Goal: Complete application form: Complete application form

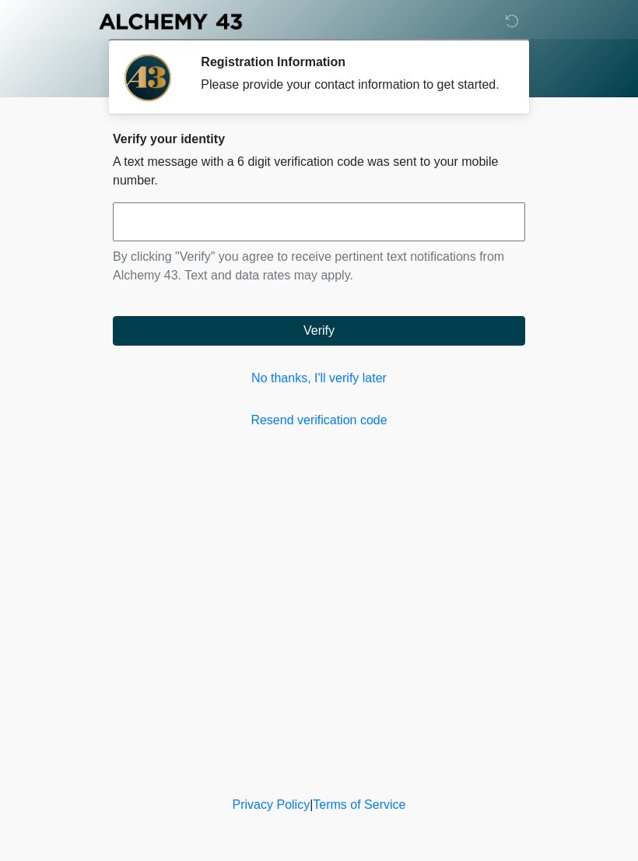
click at [266, 231] on input "text" at bounding box center [319, 221] width 412 height 39
type input "******"
click at [400, 345] on button "Verify" at bounding box center [319, 331] width 412 height 30
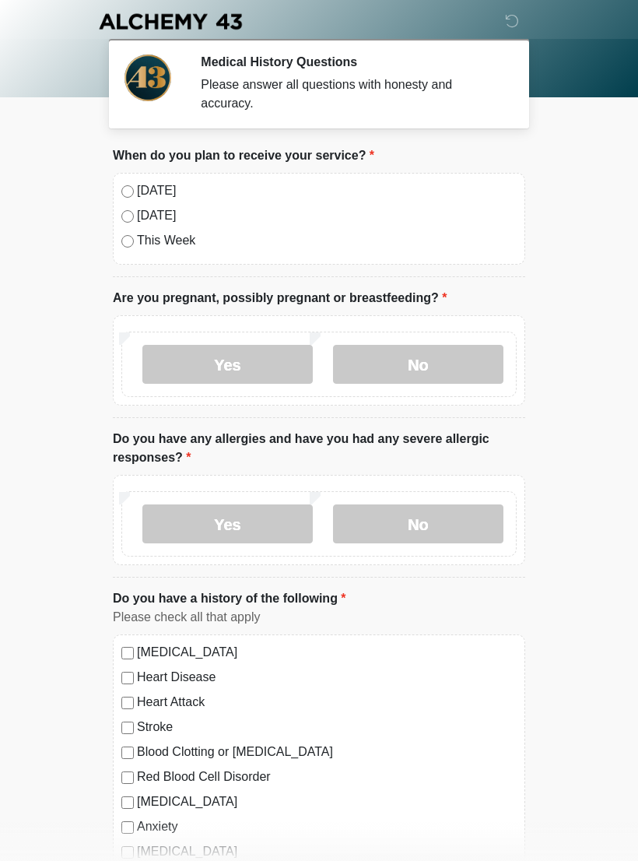
click at [442, 369] on label "No" at bounding box center [418, 364] width 170 height 39
click at [446, 522] on label "No" at bounding box center [418, 523] width 170 height 39
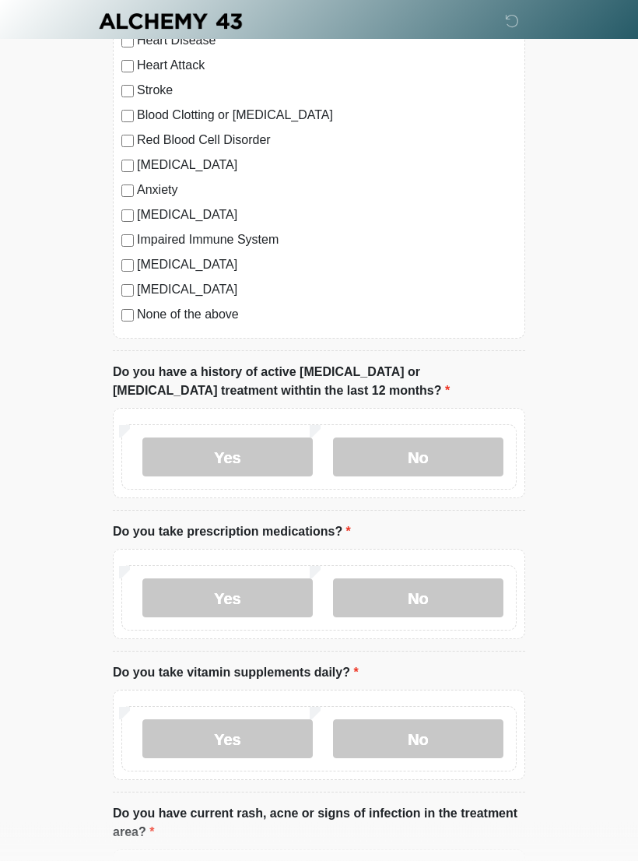
scroll to position [637, 0]
click at [460, 456] on label "No" at bounding box center [418, 456] width 170 height 39
click at [427, 588] on label "No" at bounding box center [418, 597] width 170 height 39
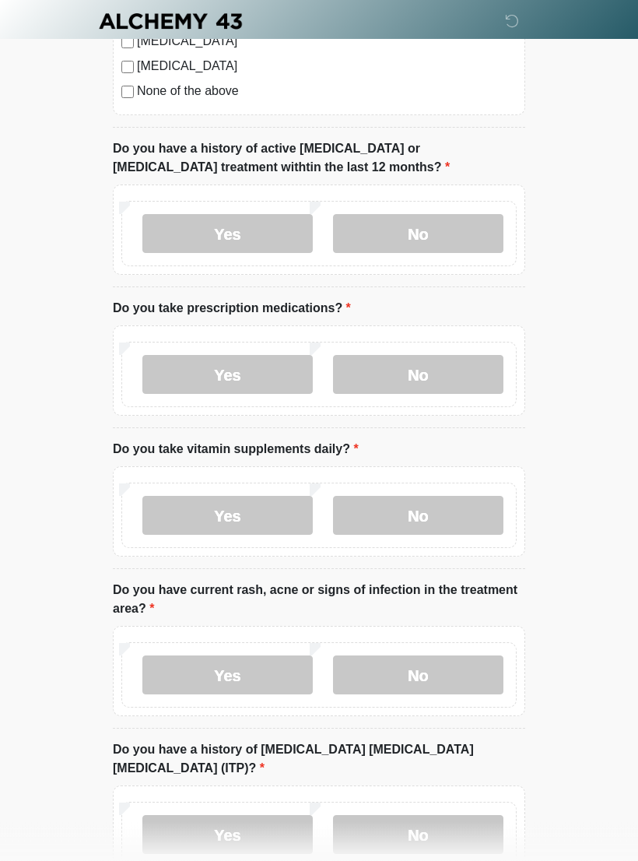
scroll to position [860, 0]
click at [245, 514] on label "Yes" at bounding box center [227, 515] width 170 height 39
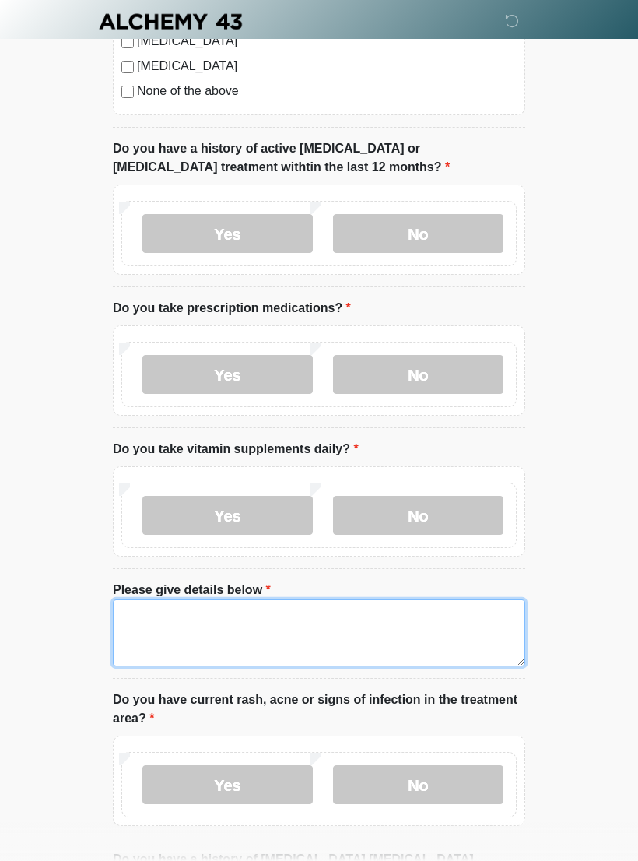
click at [256, 636] on textarea "Please give details below" at bounding box center [319, 632] width 412 height 67
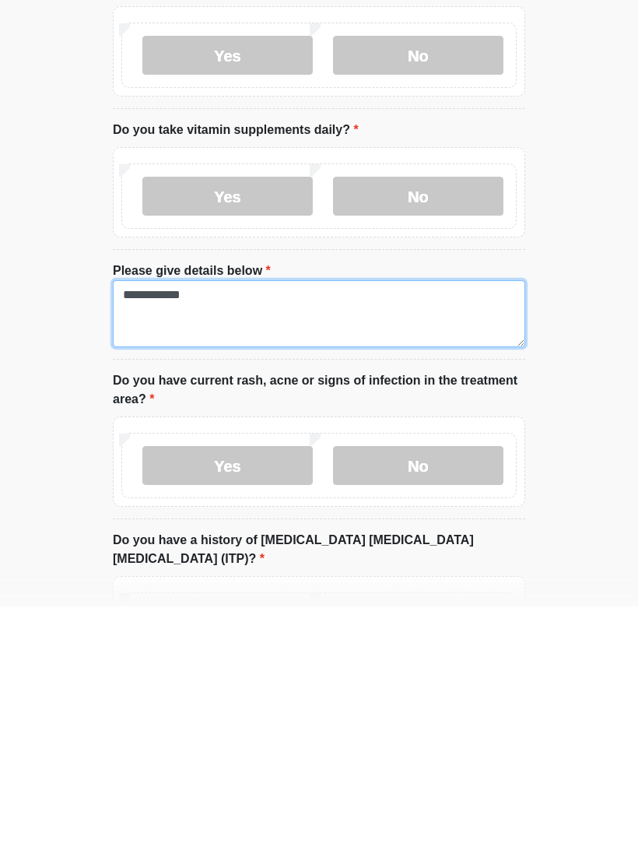
scroll to position [937, 0]
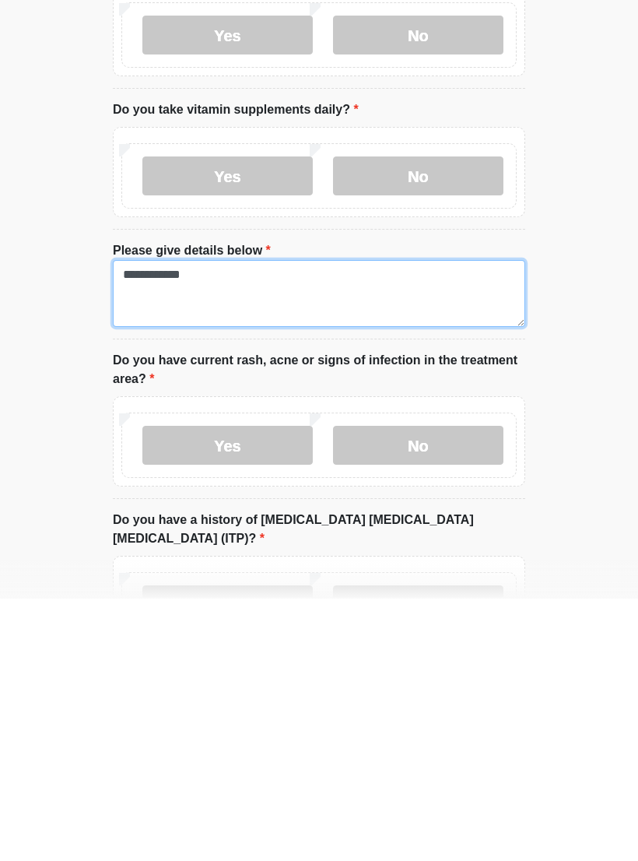
type textarea "**********"
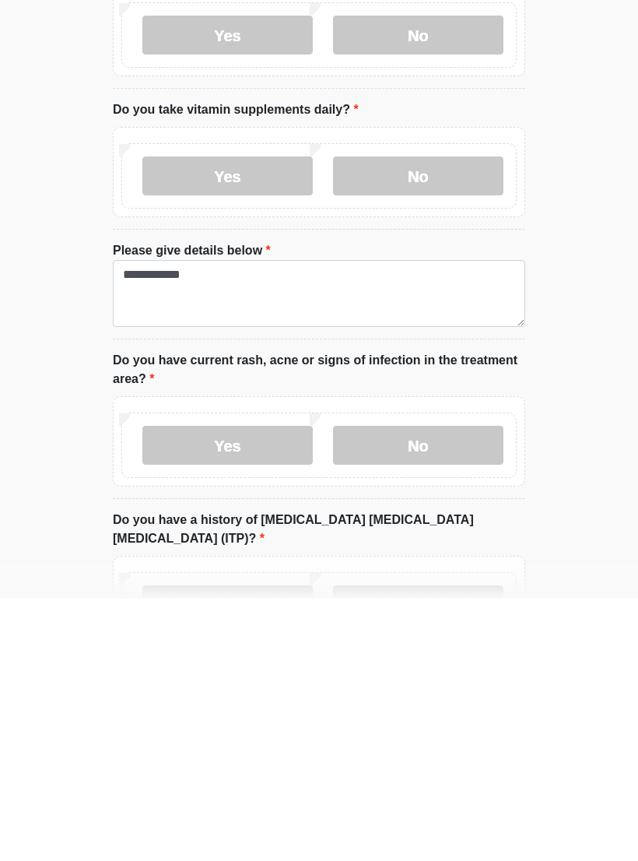
click at [426, 688] on label "No" at bounding box center [418, 707] width 170 height 39
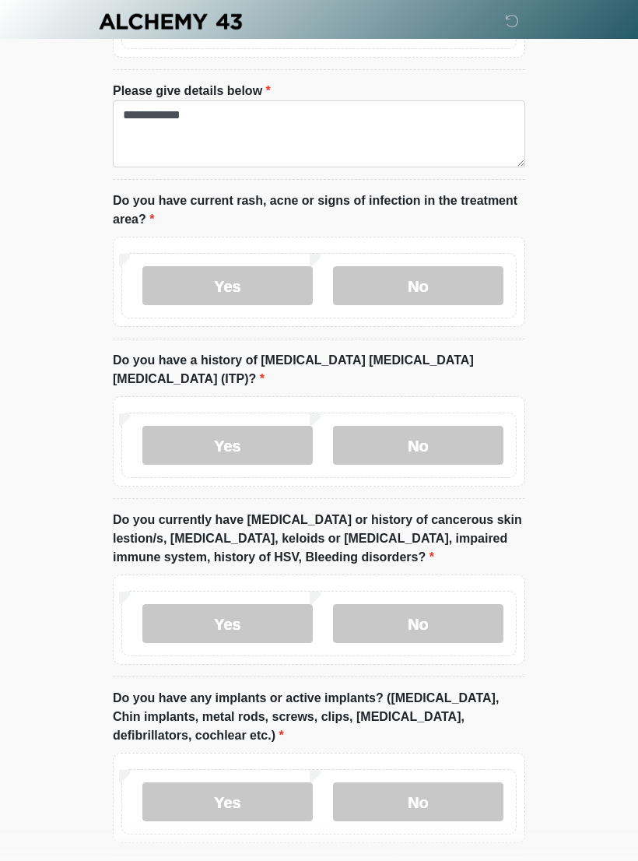
scroll to position [1359, 0]
click at [463, 426] on label "No" at bounding box center [418, 445] width 170 height 39
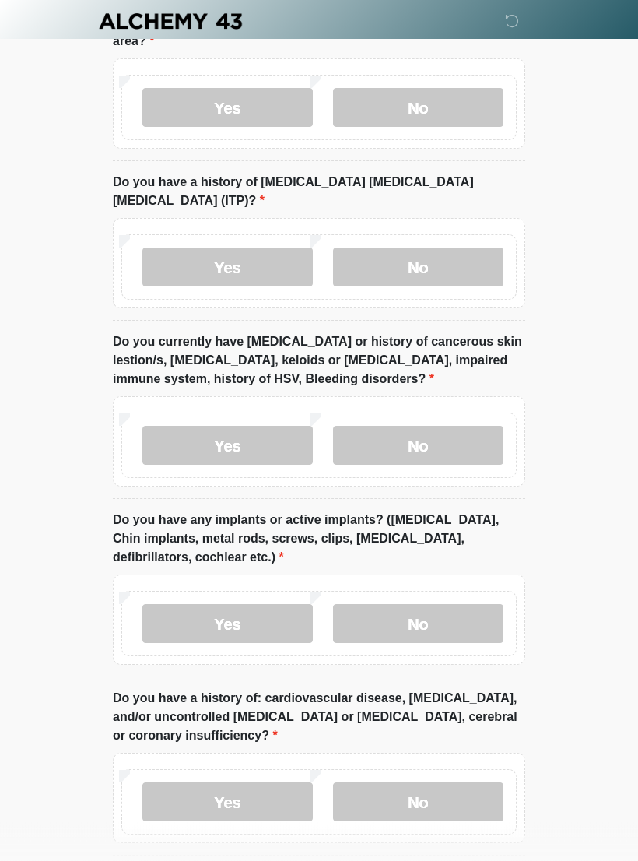
scroll to position [1558, 0]
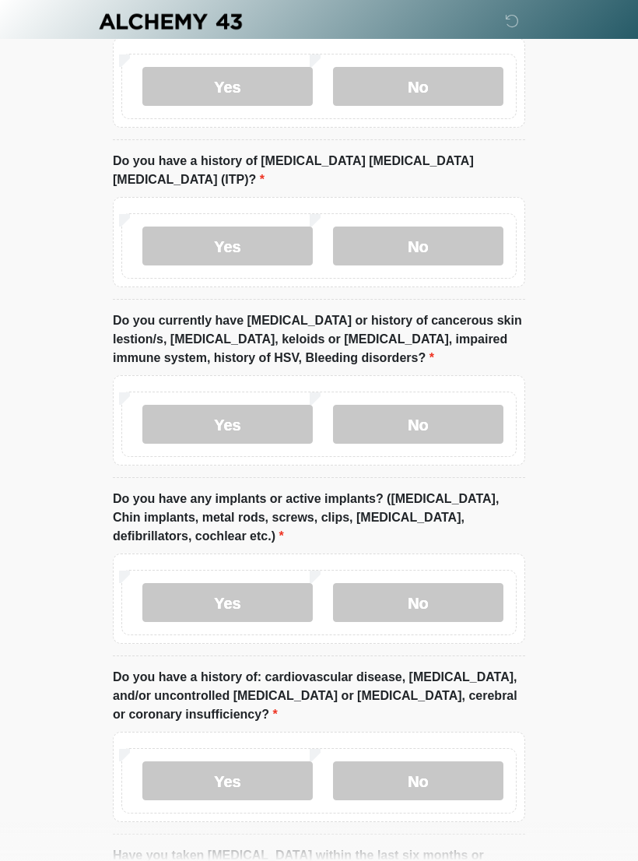
click at [427, 405] on label "No" at bounding box center [418, 424] width 170 height 39
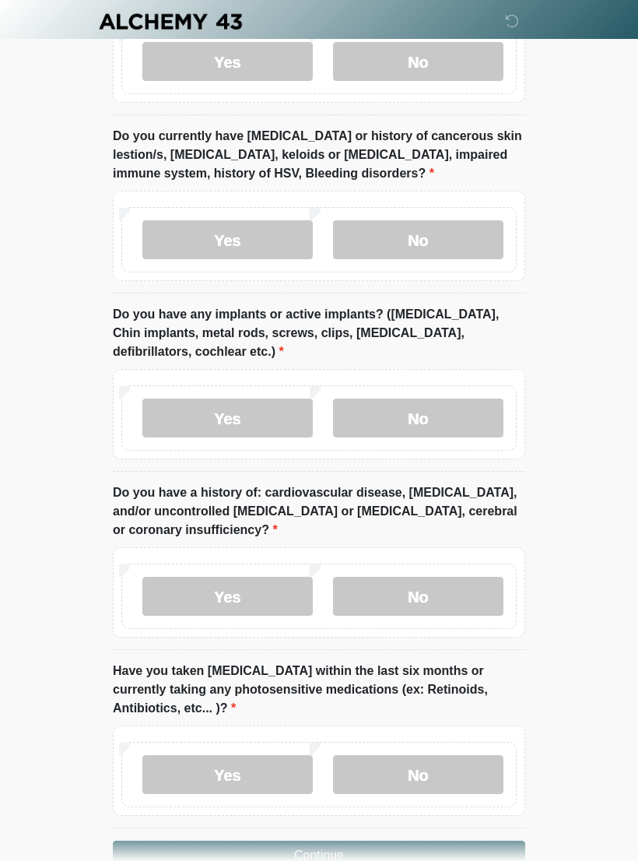
scroll to position [1773, 0]
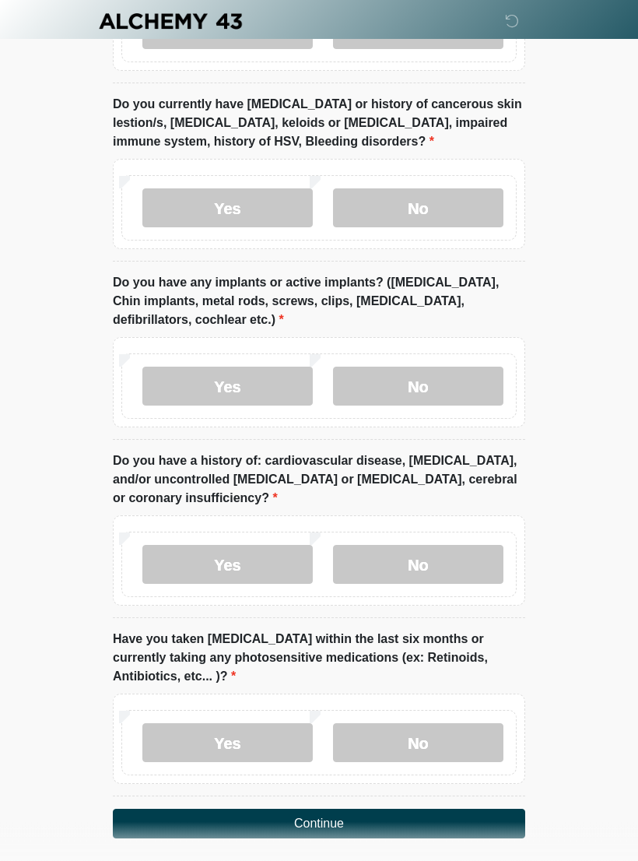
click at [441, 367] on label "No" at bounding box center [418, 386] width 170 height 39
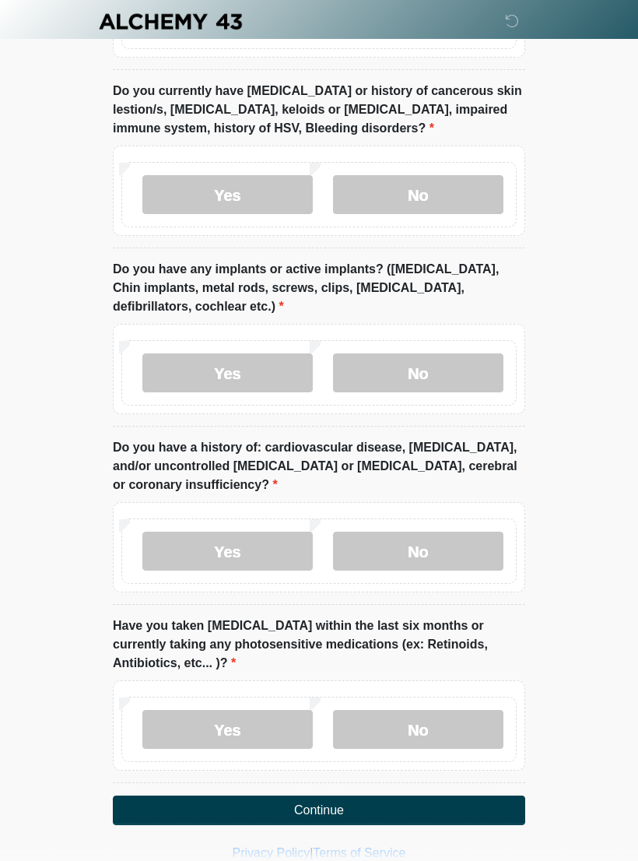
click at [444, 531] on label "No" at bounding box center [418, 550] width 170 height 39
click at [453, 710] on label "No" at bounding box center [418, 729] width 170 height 39
click at [378, 795] on button "Continue" at bounding box center [319, 810] width 412 height 30
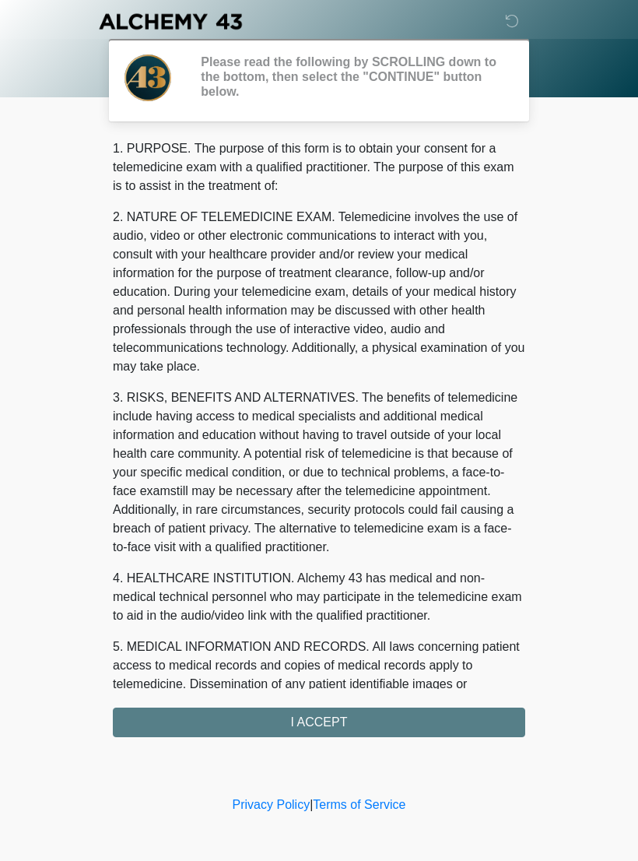
scroll to position [0, 0]
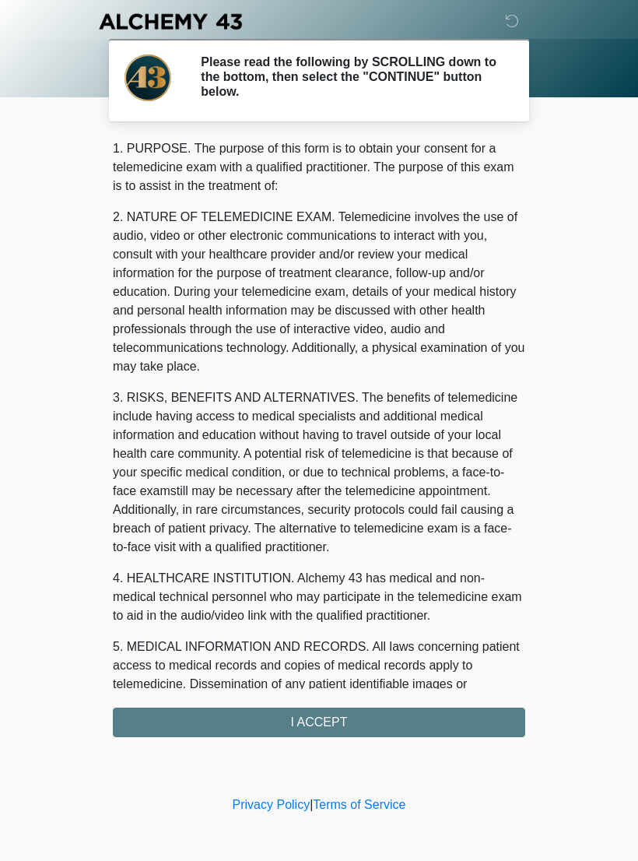
click at [414, 720] on div "1. PURPOSE. The purpose of this form is to obtain your consent for a telemedici…" at bounding box center [319, 438] width 412 height 598
click at [350, 716] on div "1. PURPOSE. The purpose of this form is to obtain your consent for a telemedici…" at bounding box center [319, 438] width 412 height 598
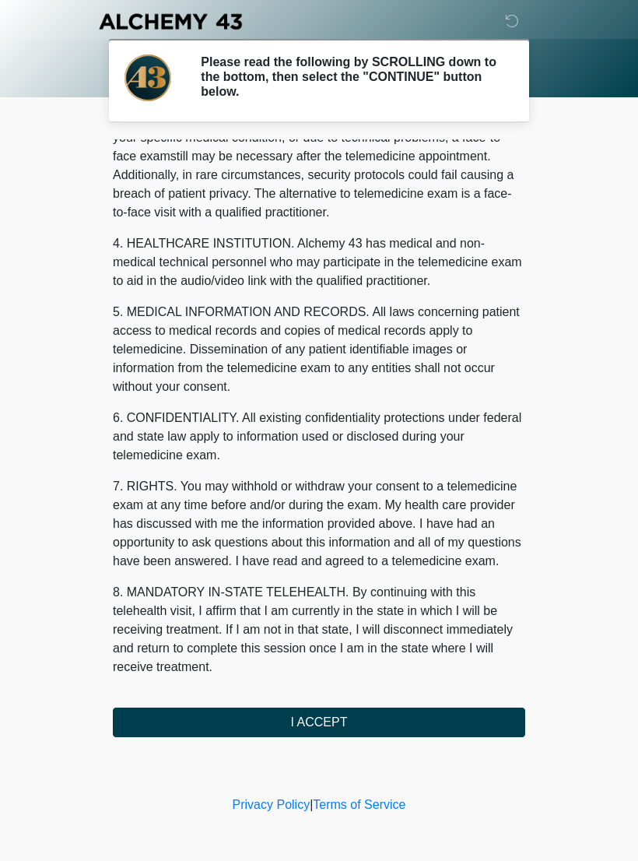
scroll to position [353, 0]
click at [308, 718] on button "I ACCEPT" at bounding box center [319, 722] width 412 height 30
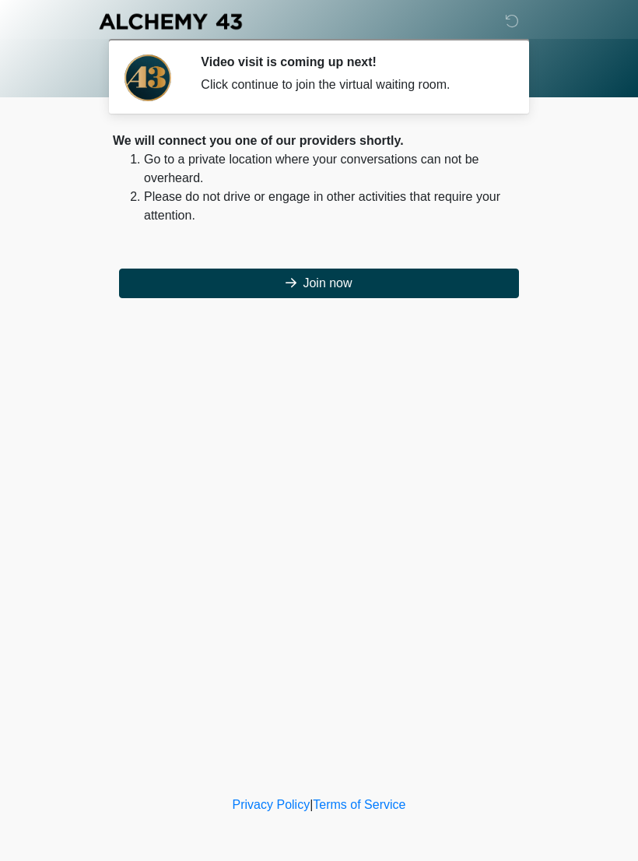
click at [382, 289] on button "Join now" at bounding box center [319, 283] width 400 height 30
